Goal: Information Seeking & Learning: Learn about a topic

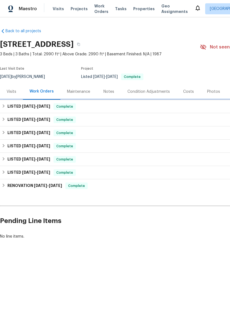
click at [42, 103] on h6 "LISTED [DATE] - [DATE]" at bounding box center [28, 106] width 43 height 7
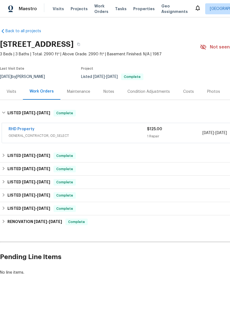
click at [99, 134] on span "GENERAL_CONTRACTOR, OD_SELECT" at bounding box center [78, 136] width 138 height 6
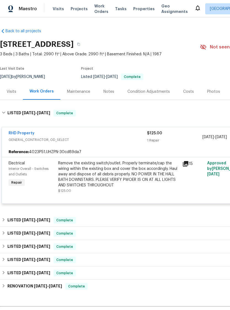
click at [101, 137] on span "GENERAL_CONTRACTOR, OD_SELECT" at bounding box center [78, 140] width 138 height 6
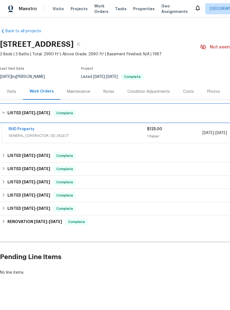
click at [6, 112] on icon at bounding box center [4, 113] width 4 height 4
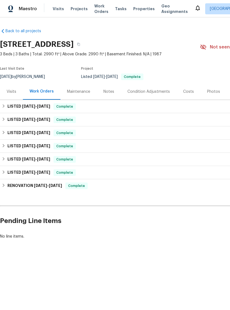
click at [14, 91] on div "Visits" at bounding box center [12, 92] width 10 height 6
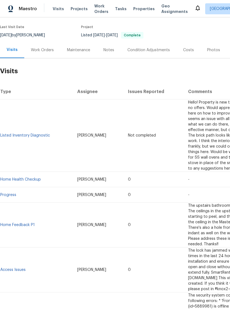
scroll to position [42, 0]
click at [33, 178] on link "Home Health Checkup" at bounding box center [20, 180] width 40 height 4
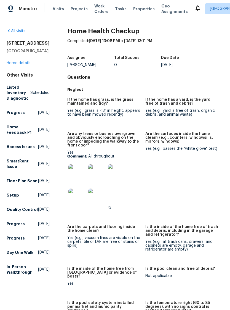
click at [19, 61] on link "Home details" at bounding box center [19, 63] width 24 height 4
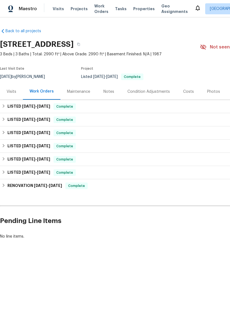
click at [14, 91] on div "Visits" at bounding box center [12, 92] width 10 height 6
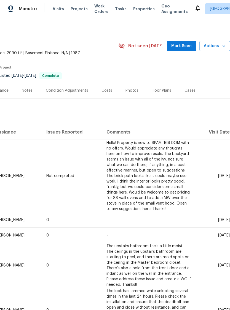
scroll to position [1, 81]
click at [102, 88] on div "Costs" at bounding box center [106, 91] width 11 height 6
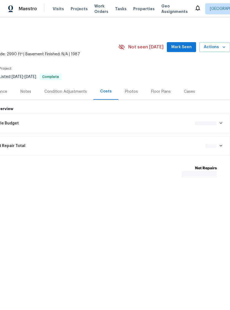
scroll to position [0, 81]
click at [130, 89] on div "Photos" at bounding box center [131, 92] width 13 height 6
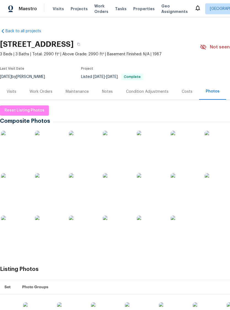
click at [18, 149] on img at bounding box center [15, 145] width 28 height 28
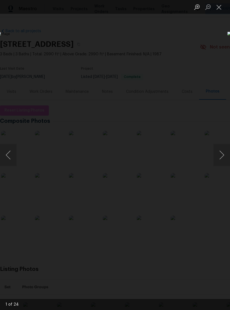
click at [223, 156] on button "Next image" at bounding box center [221, 155] width 17 height 22
click at [223, 157] on button "Next image" at bounding box center [221, 155] width 17 height 22
click at [222, 158] on button "Next image" at bounding box center [221, 155] width 17 height 22
click at [223, 161] on button "Next image" at bounding box center [221, 155] width 17 height 22
click at [223, 163] on button "Next image" at bounding box center [221, 155] width 17 height 22
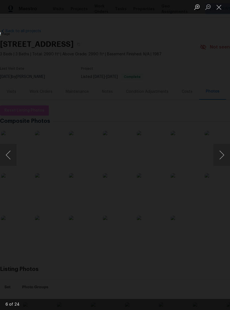
click at [224, 164] on button "Next image" at bounding box center [221, 155] width 17 height 22
click at [223, 165] on button "Next image" at bounding box center [221, 155] width 17 height 22
click at [223, 166] on button "Next image" at bounding box center [221, 155] width 17 height 22
click at [180, 167] on img "Lightbox" at bounding box center [89, 155] width 183 height 246
click at [180, 168] on img "Lightbox" at bounding box center [89, 155] width 183 height 246
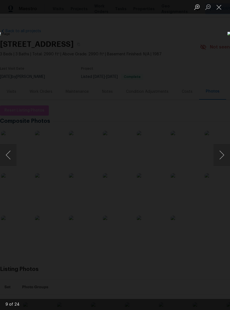
click at [180, 168] on img "Lightbox" at bounding box center [89, 155] width 183 height 246
click at [222, 160] on button "Next image" at bounding box center [221, 155] width 17 height 22
click at [220, 5] on button "Close lightbox" at bounding box center [218, 7] width 11 height 10
